Goal: Information Seeking & Learning: Learn about a topic

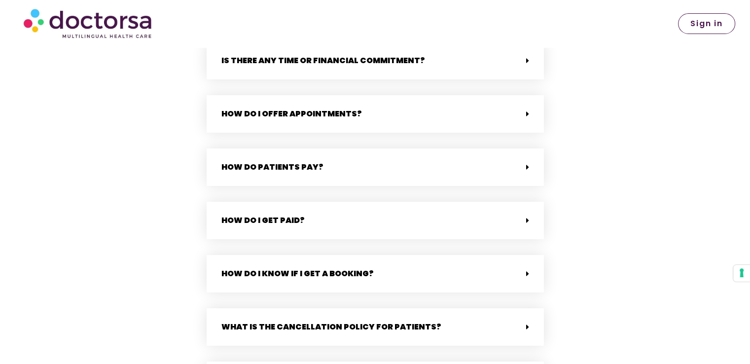
scroll to position [2450, 0]
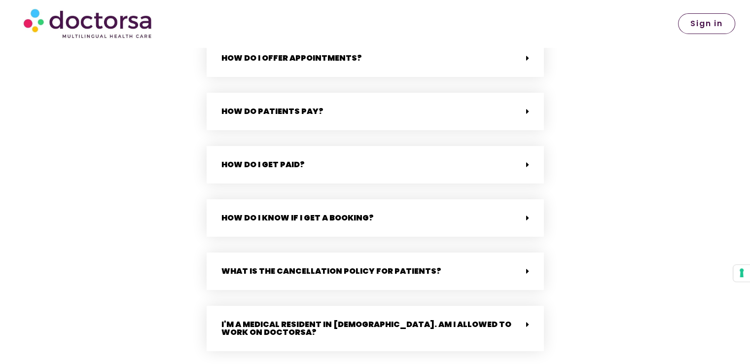
click at [489, 174] on div "How do I get paid?" at bounding box center [375, 164] width 337 height 37
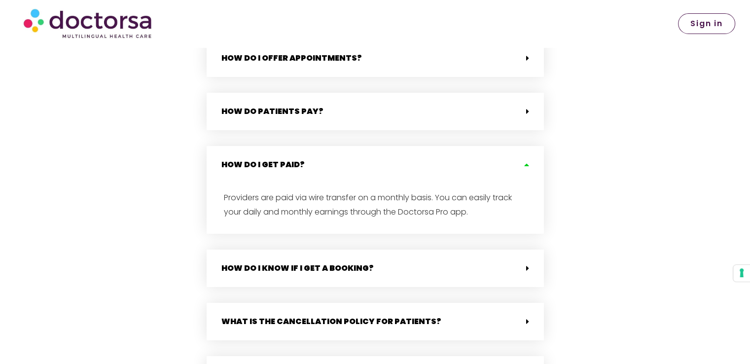
scroll to position [2588, 0]
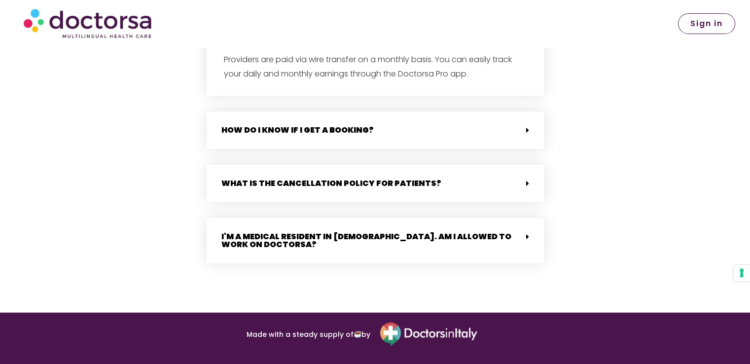
click at [492, 218] on div "I'm a medical resident in [DEMOGRAPHIC_DATA]. Am I allowed to work on Doctorsa?" at bounding box center [375, 240] width 337 height 45
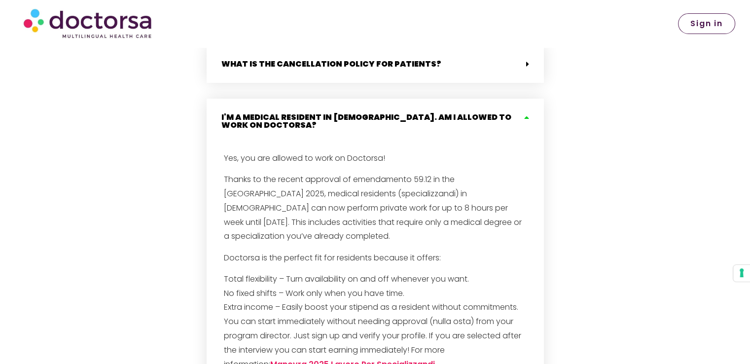
scroll to position [2715, 0]
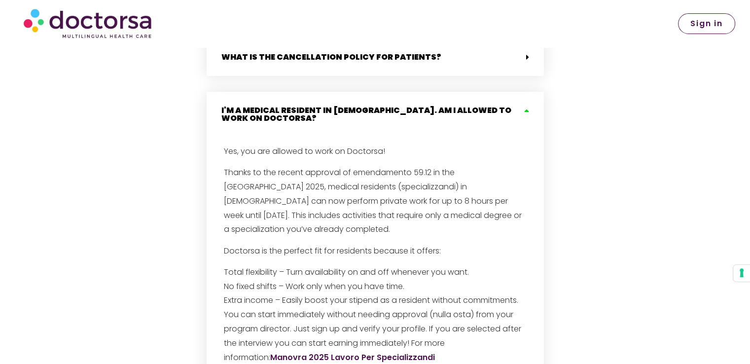
click at [337, 352] on link "Manovra 2025 Lavoro Per Specializzandi" at bounding box center [352, 357] width 165 height 11
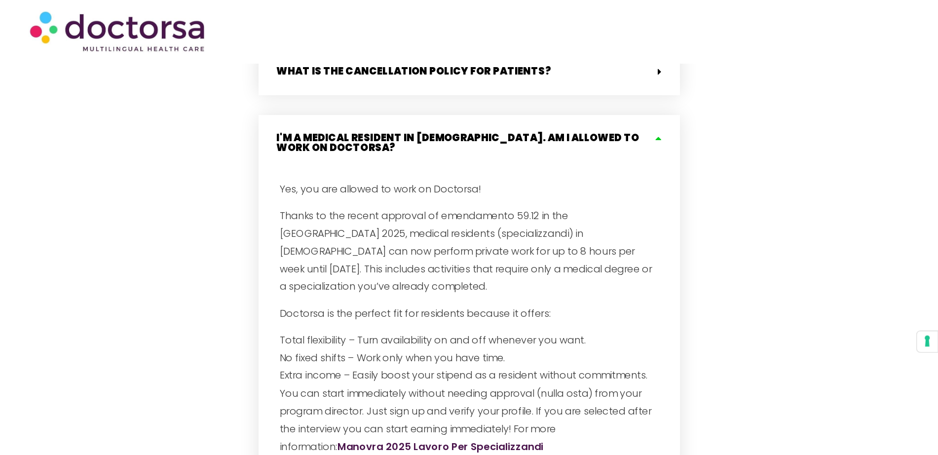
scroll to position [2715, 0]
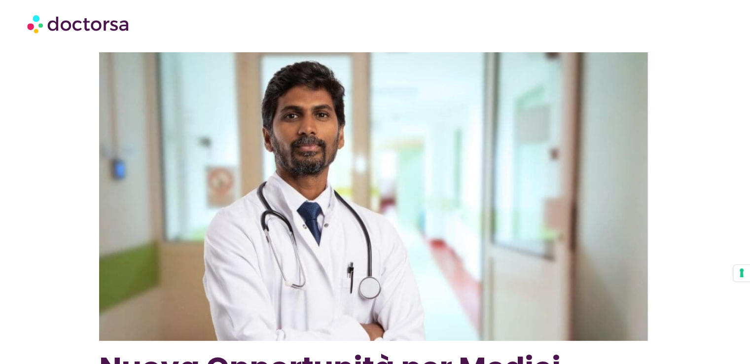
scroll to position [318, 0]
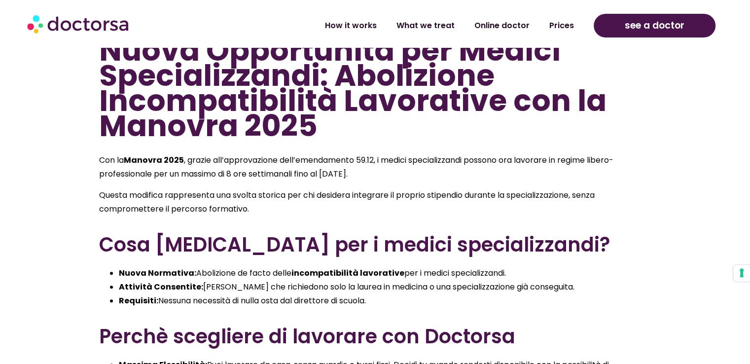
drag, startPoint x: 723, startPoint y: 0, endPoint x: 442, endPoint y: 129, distance: 309.0
click at [442, 129] on h1 "Nuova Opportunità per Medici Specializzandi: Abolizione Incompatibilità Lavorat…" at bounding box center [375, 88] width 552 height 101
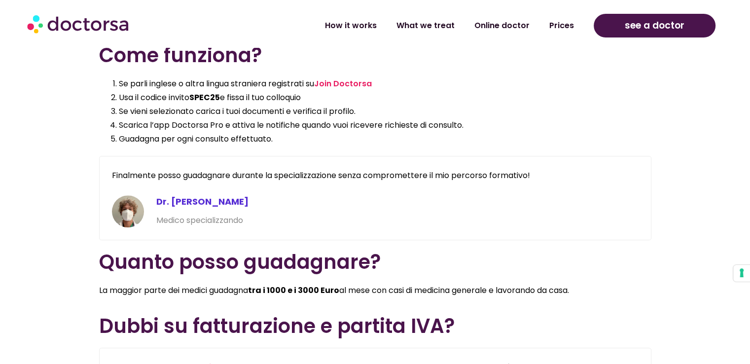
scroll to position [1030, 0]
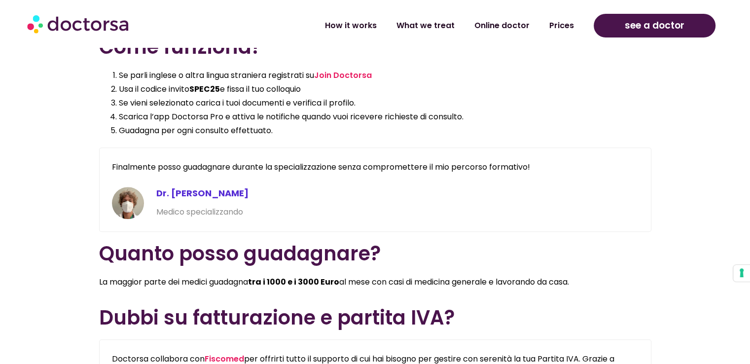
drag, startPoint x: 716, startPoint y: 16, endPoint x: 520, endPoint y: 227, distance: 287.9
click at [520, 227] on div "Finalmente posso guadagnare durante la specializzazione senza compromettere il …" at bounding box center [375, 189] width 552 height 84
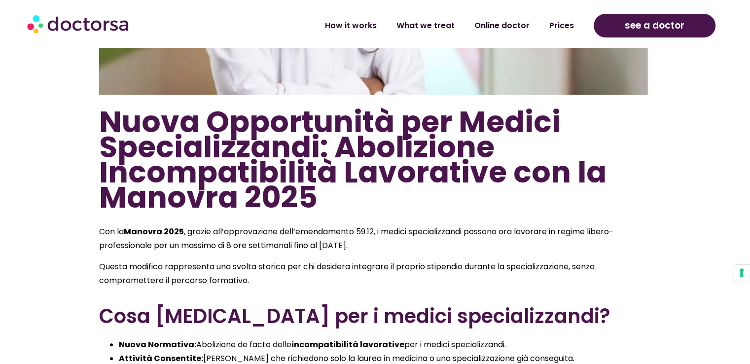
scroll to position [0, 0]
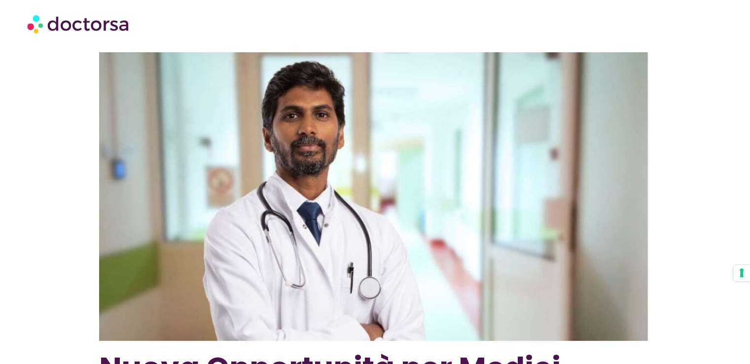
click at [253, 20] on div at bounding box center [375, 24] width 696 height 30
drag, startPoint x: 321, startPoint y: 6, endPoint x: 539, endPoint y: 95, distance: 235.1
click at [539, 95] on img at bounding box center [375, 196] width 552 height 289
drag, startPoint x: 611, startPoint y: 14, endPoint x: 584, endPoint y: 267, distance: 254.0
click at [584, 267] on img at bounding box center [375, 196] width 552 height 289
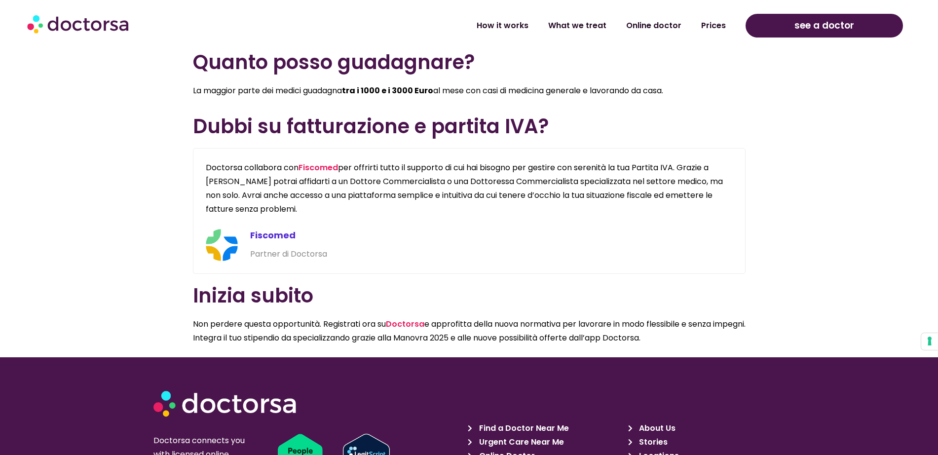
scroll to position [1217, 0]
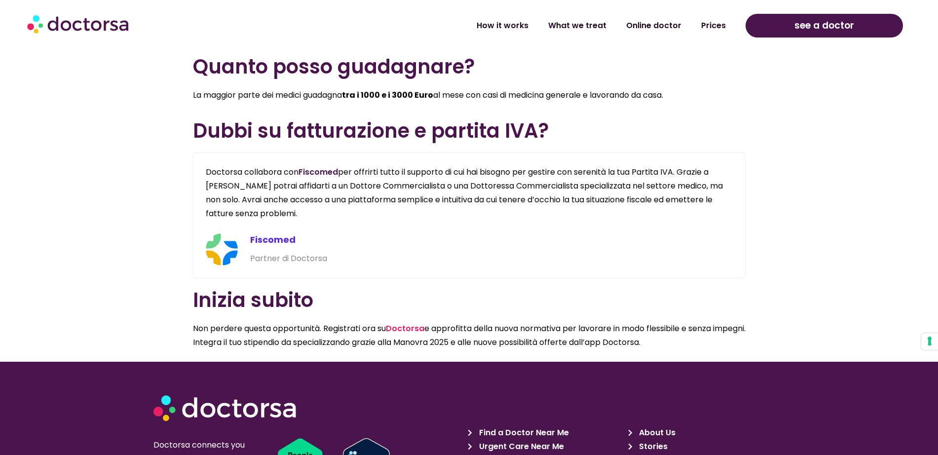
click at [318, 170] on link "Fiscomed" at bounding box center [317, 171] width 39 height 11
